Goal: Transaction & Acquisition: Purchase product/service

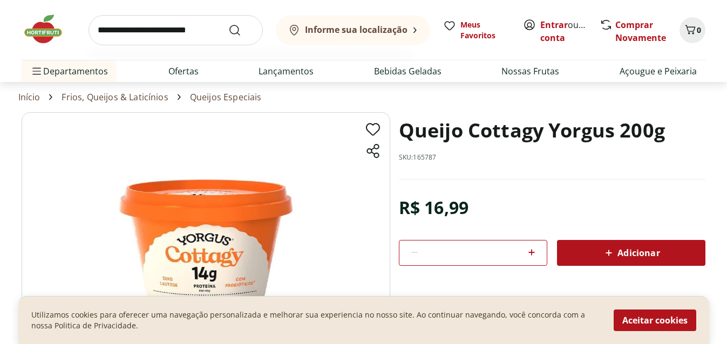
click at [173, 27] on input "search" at bounding box center [176, 30] width 174 height 30
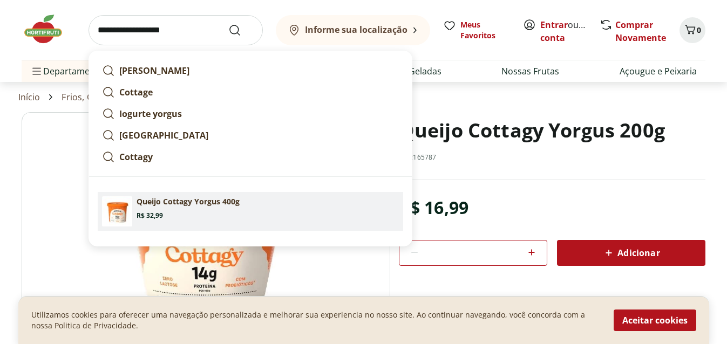
click at [166, 206] on p "Queijo Cottagy Yorgus 400g" at bounding box center [188, 201] width 103 height 11
type input "**********"
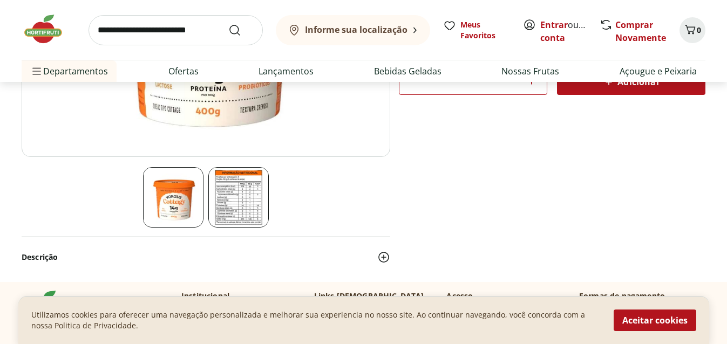
scroll to position [216, 0]
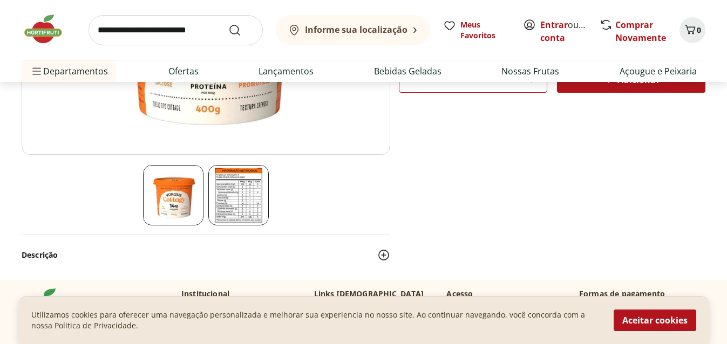
click at [239, 192] on img at bounding box center [238, 195] width 60 height 60
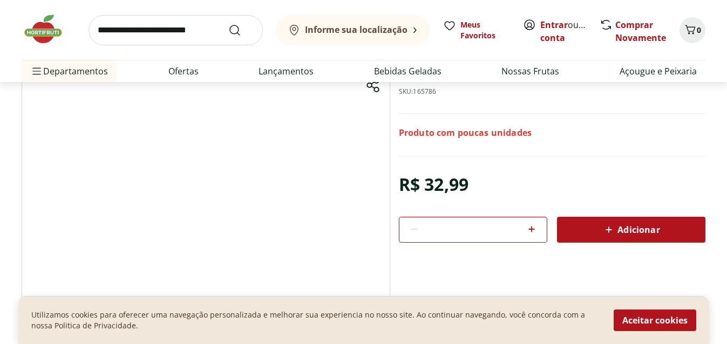
scroll to position [54, 0]
